Goal: Contribute content

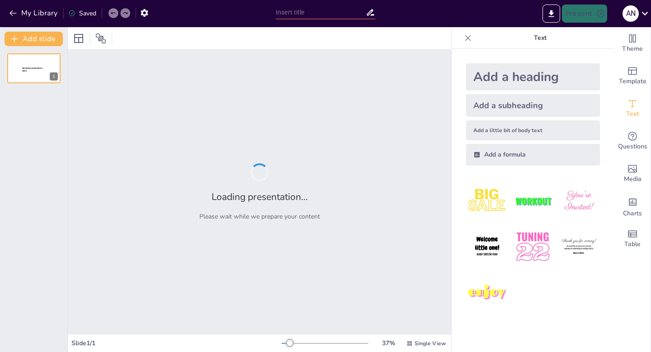
type input "Lecciones de Vida en Stranger Things: Más Allá de lo Sobrenatural"
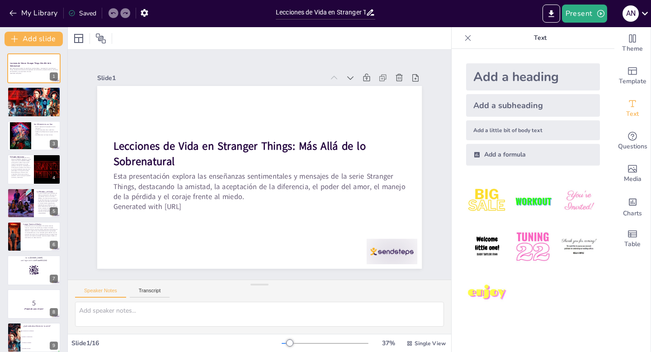
checkbox input "true"
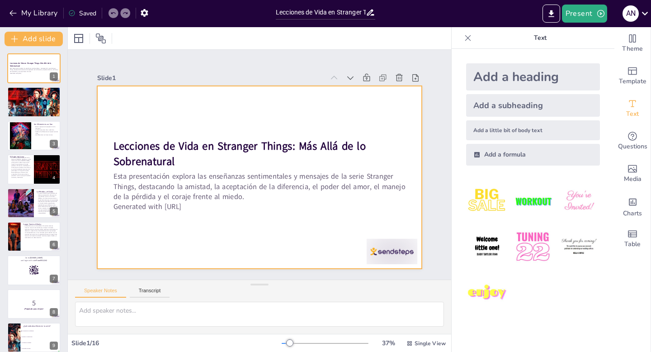
checkbox input "true"
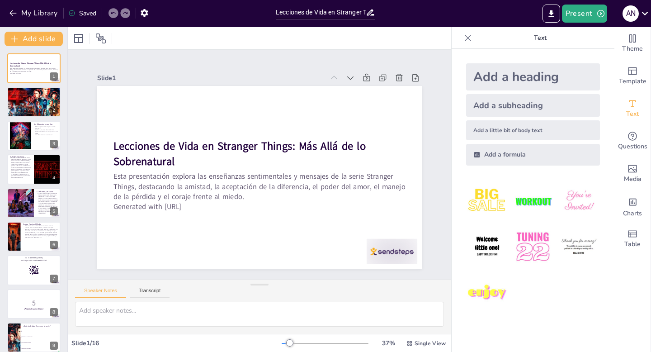
checkbox input "true"
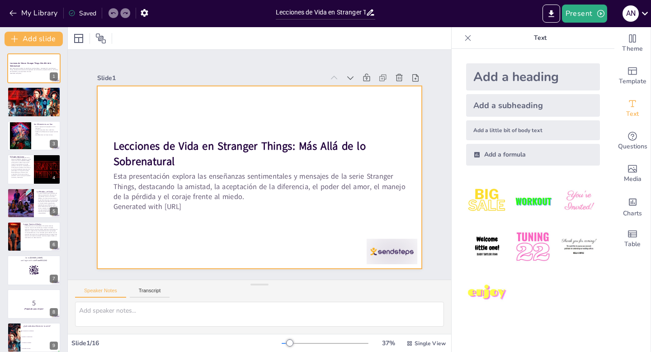
checkbox input "true"
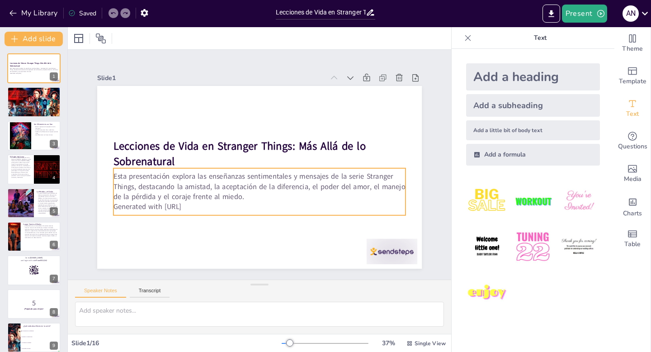
checkbox input "true"
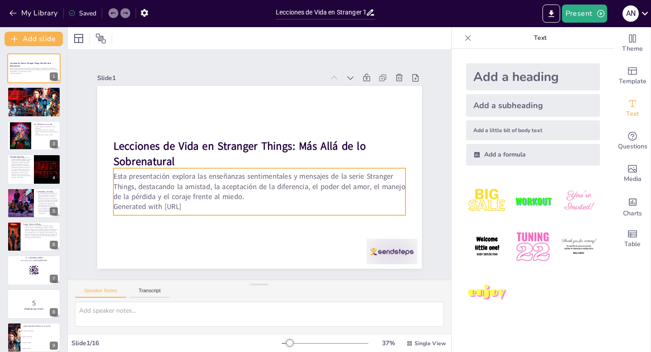
checkbox input "true"
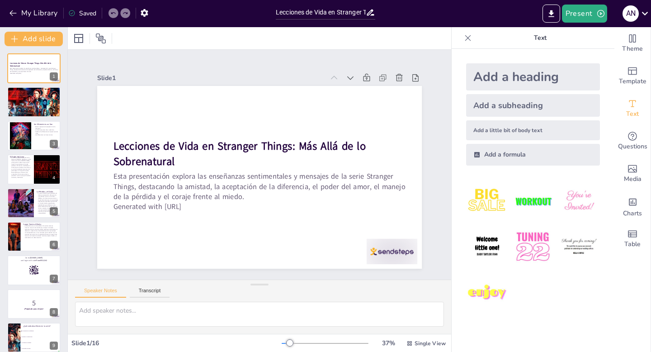
checkbox input "true"
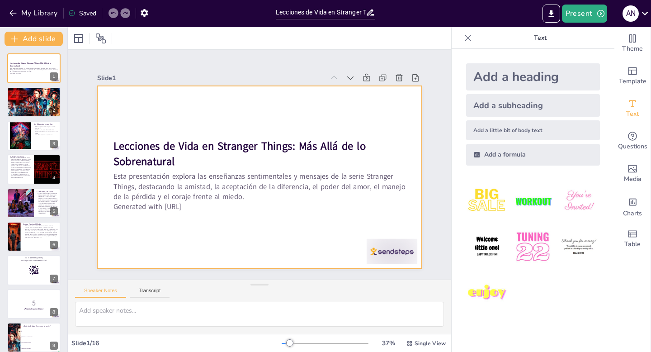
checkbox input "true"
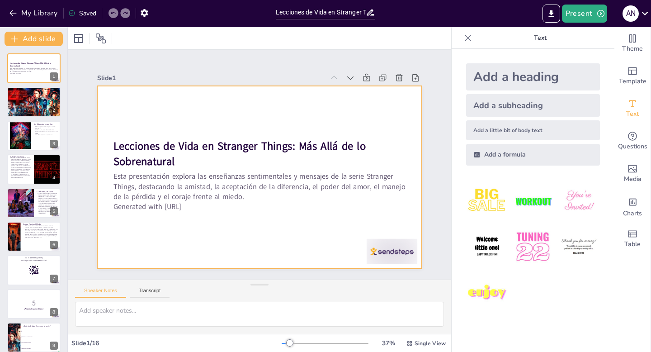
click at [203, 252] on div at bounding box center [259, 177] width 325 height 183
checkbox input "true"
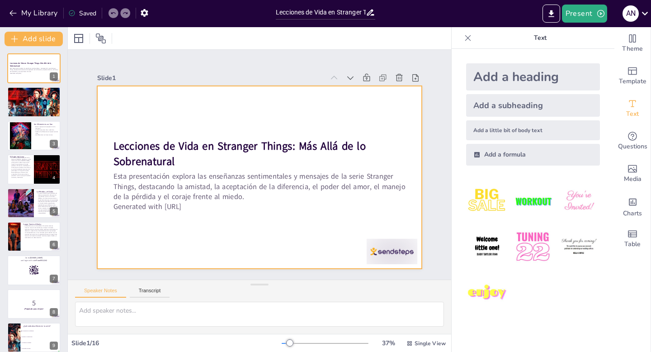
checkbox input "true"
type textarea "Lo ipsumdo si ametconsect ad elitsedd eiusm, temporincidid ut laboree do magnaa…"
checkbox input "true"
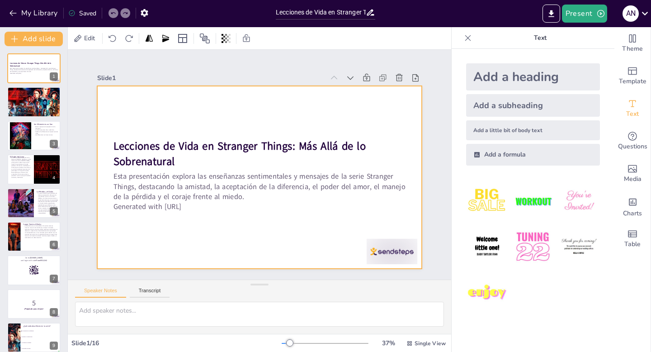
checkbox input "true"
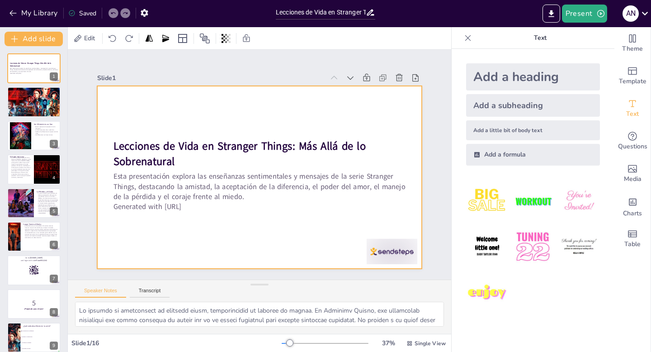
checkbox input "true"
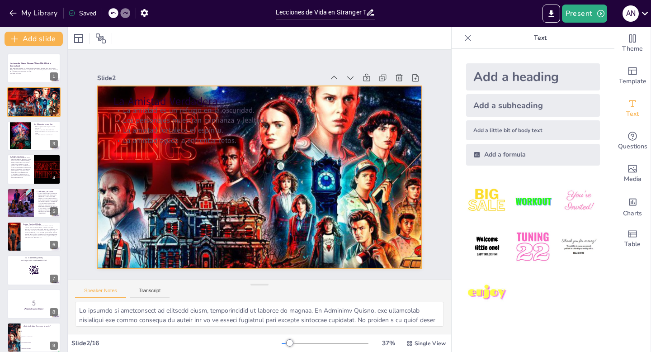
checkbox input "true"
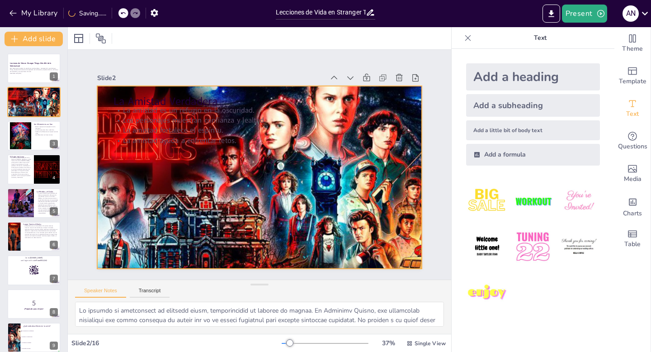
type textarea "Lo ipsumdol si Ametco ad el seddoeiu tempori ut laboreetdo. Magn aliquaen ad mi…"
checkbox input "true"
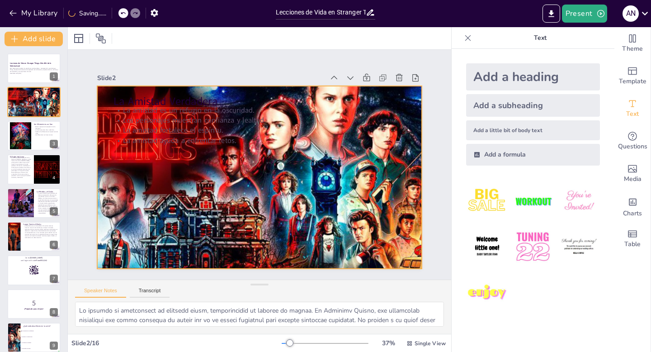
checkbox input "true"
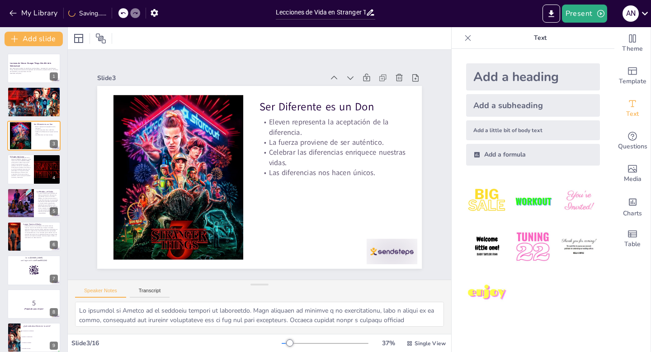
checkbox input "true"
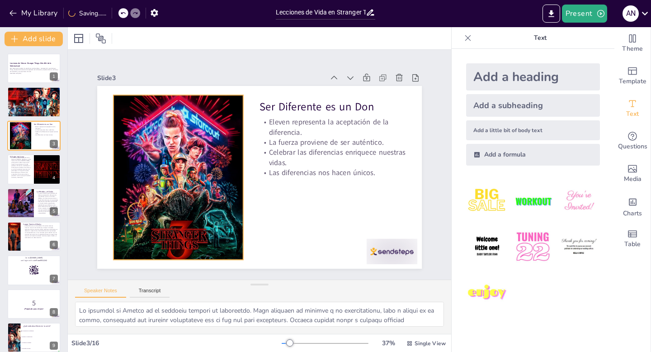
checkbox input "true"
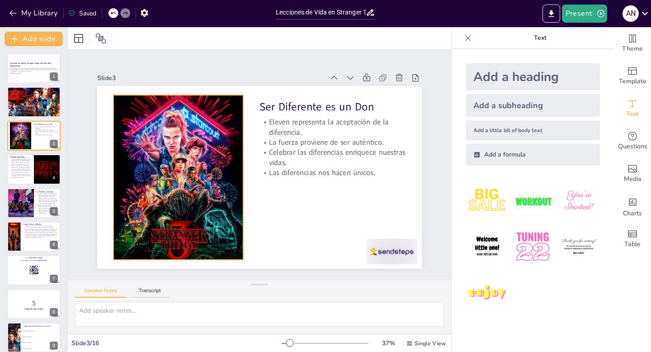
checkbox input "true"
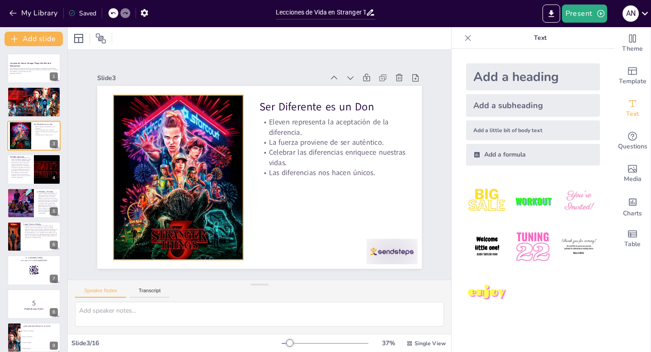
checkbox input "true"
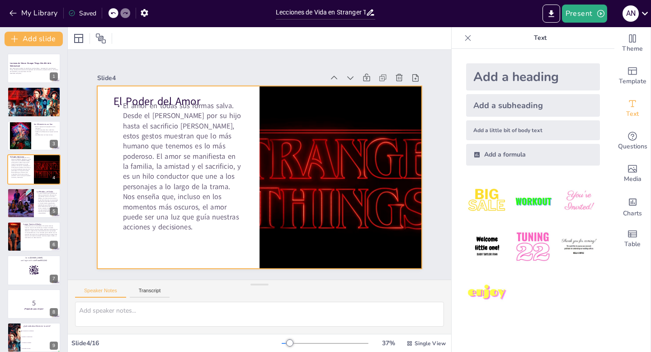
checkbox input "true"
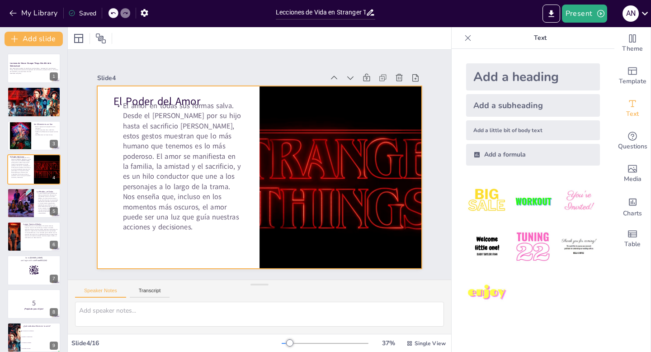
checkbox input "true"
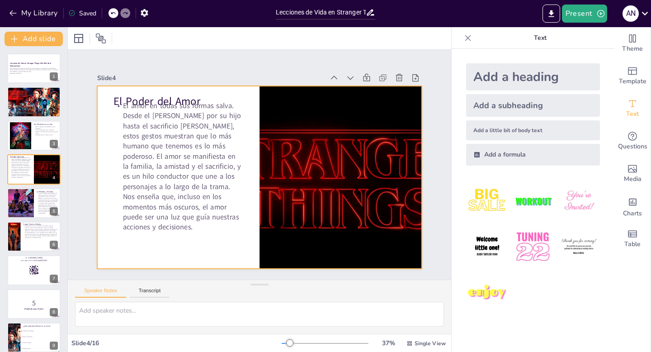
checkbox input "true"
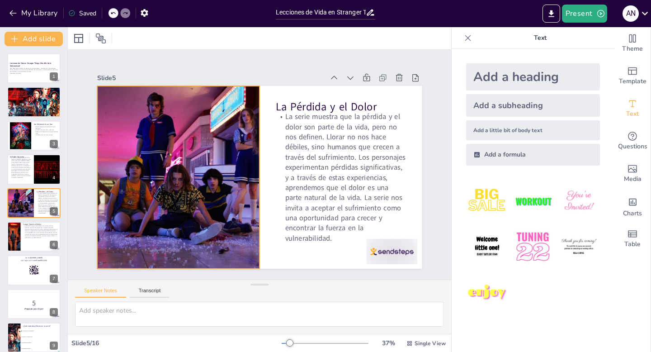
checkbox input "true"
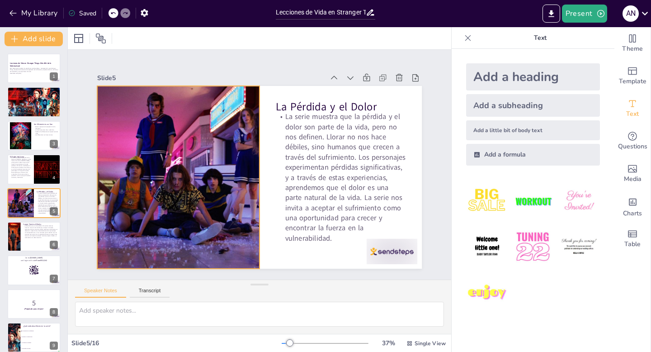
checkbox input "true"
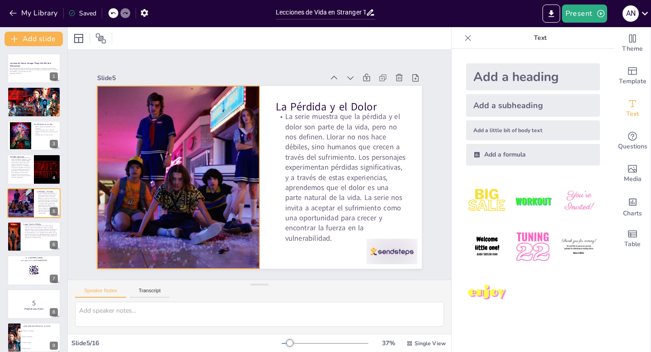
checkbox input "true"
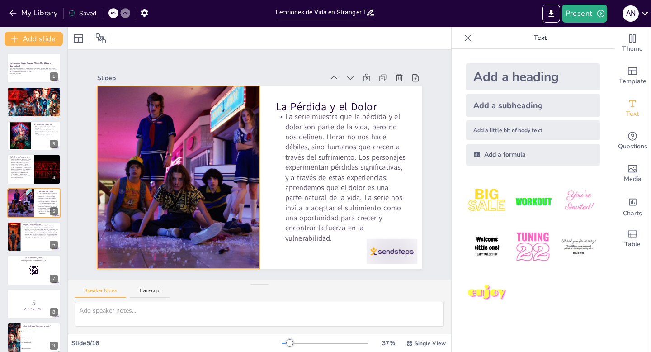
checkbox input "true"
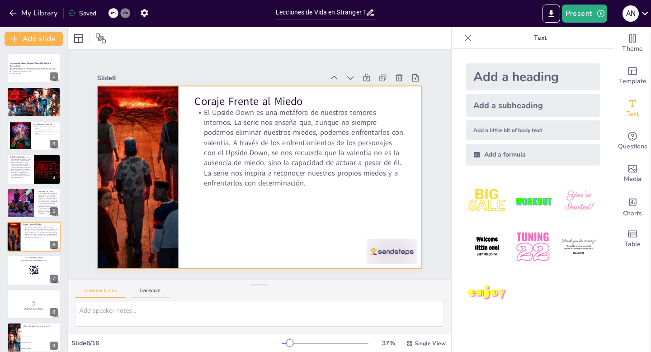
checkbox input "true"
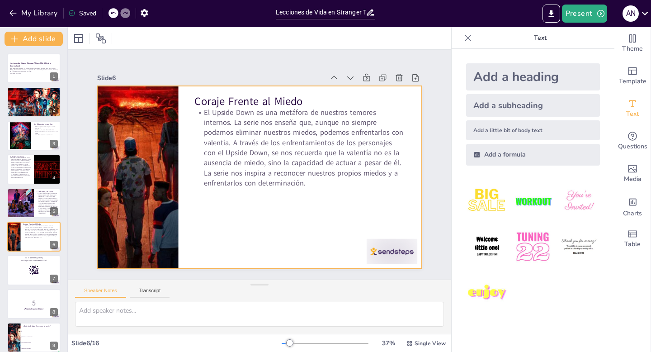
checkbox input "true"
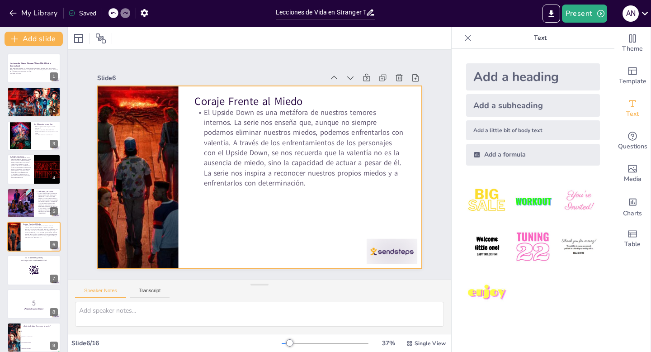
checkbox input "true"
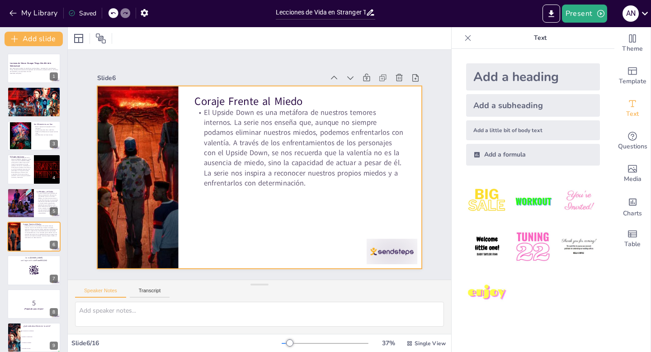
checkbox input "true"
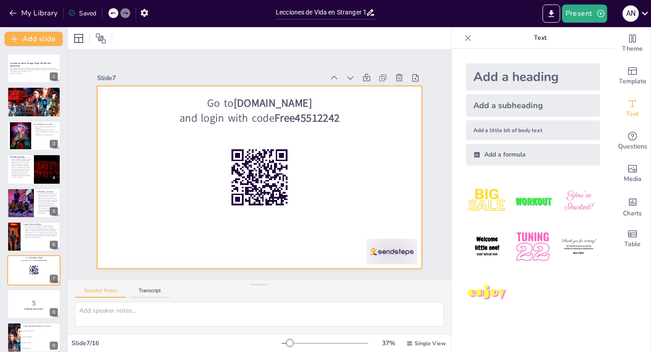
checkbox input "true"
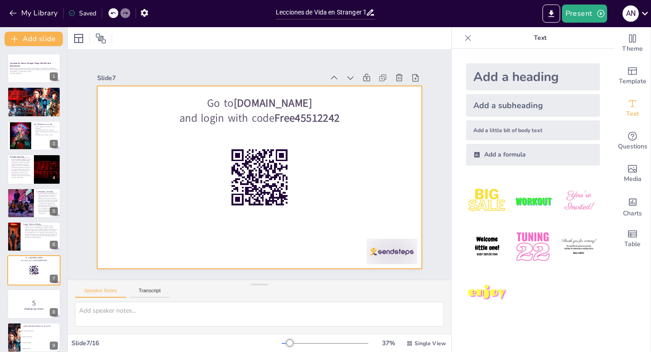
checkbox input "true"
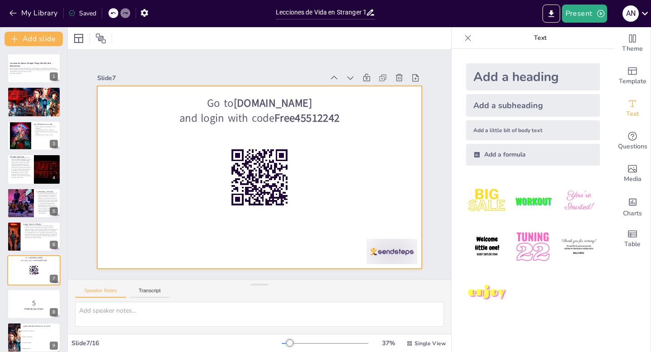
checkbox input "true"
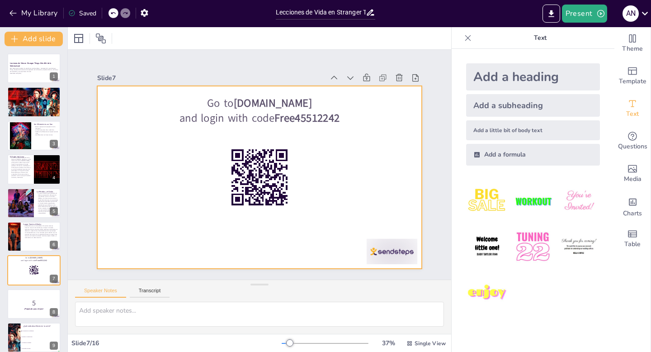
checkbox input "true"
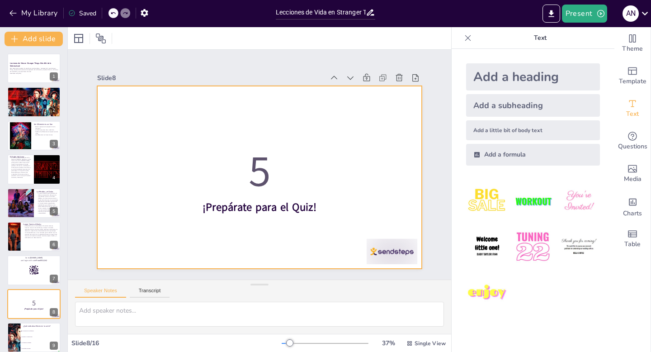
checkbox input "true"
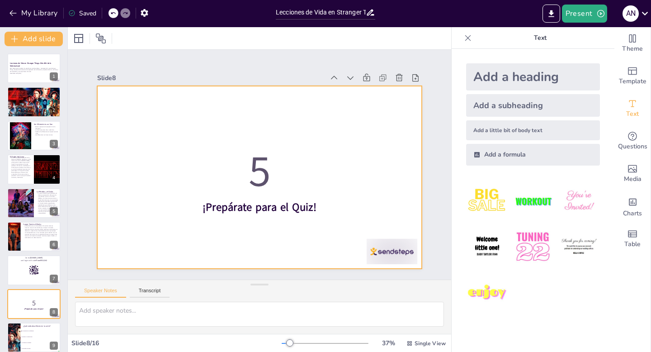
checkbox input "true"
type textarea "La respuesta correcta es "La aceptación de la diferencia", como se menciona en …"
checkbox input "true"
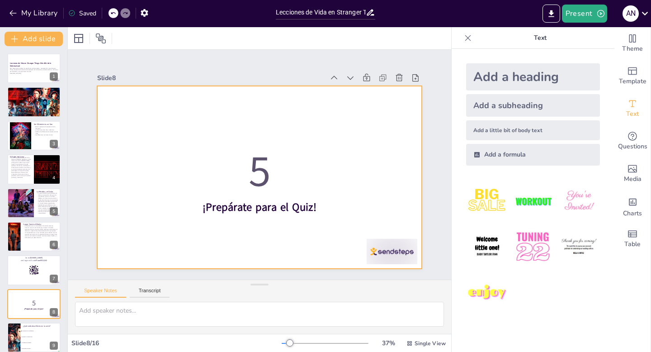
checkbox input "true"
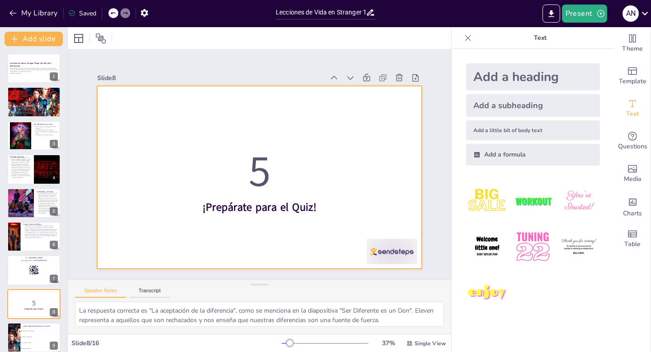
checkbox input "true"
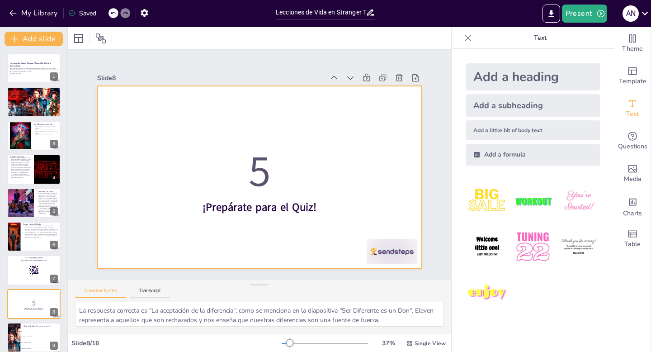
checkbox input "true"
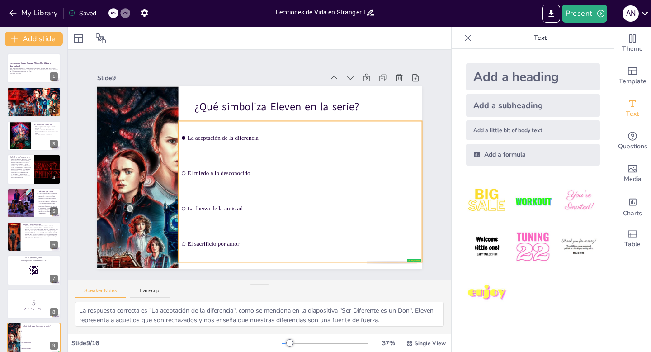
checkbox input "true"
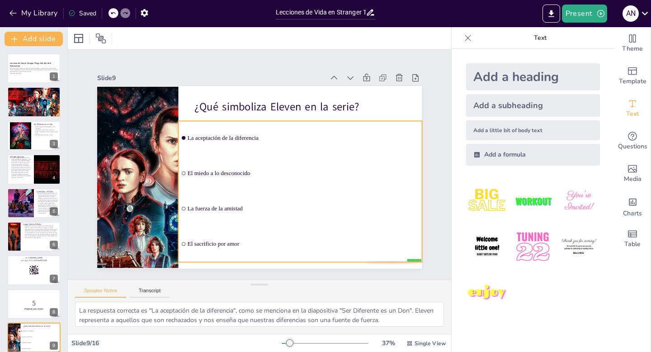
checkbox input "true"
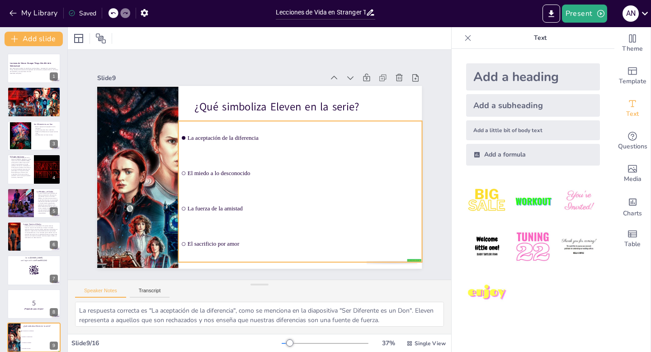
checkbox input "true"
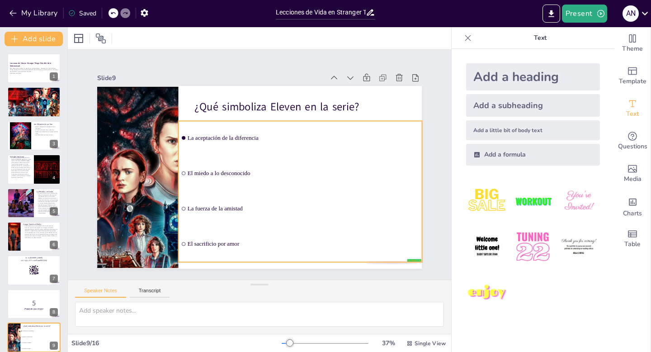
checkbox input "true"
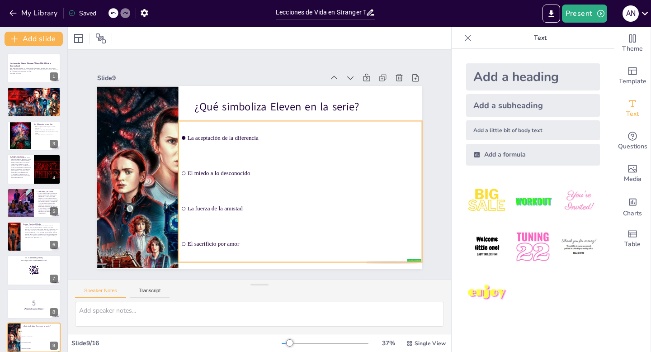
checkbox input "true"
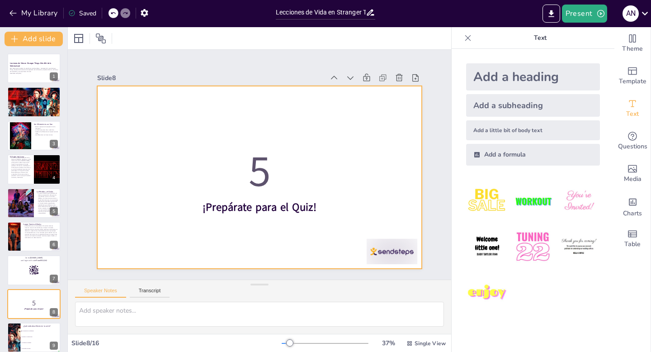
checkbox input "true"
